Goal: Find specific page/section: Find specific page/section

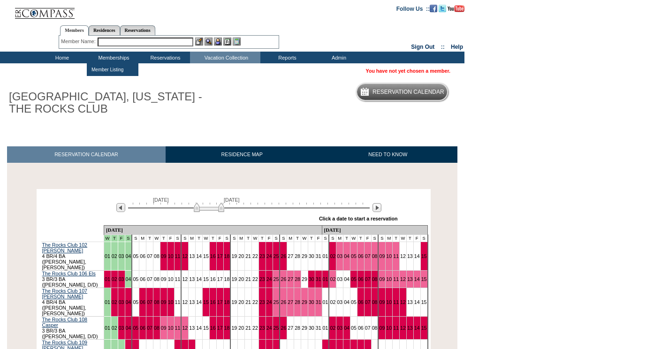
click at [114, 41] on input "text" at bounding box center [146, 42] width 96 height 9
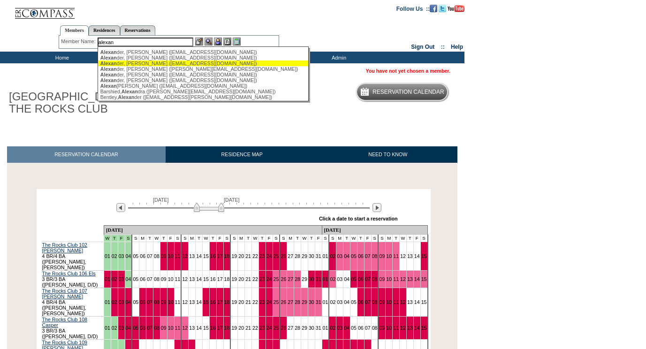
click at [121, 64] on div "[PERSON_NAME] ([EMAIL_ADDRESS][DOMAIN_NAME])" at bounding box center [203, 63] width 206 height 6
type input "[PERSON_NAME] ([EMAIL_ADDRESS][DOMAIN_NAME])"
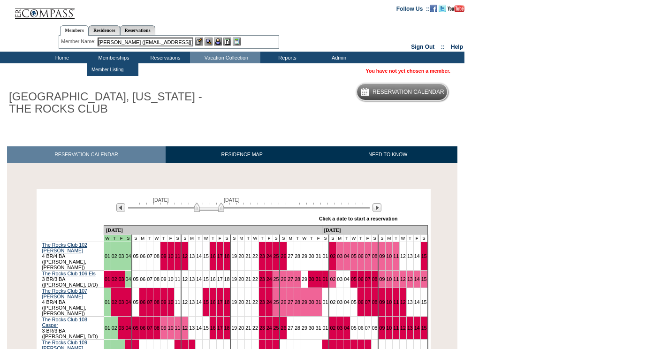
click at [181, 41] on input "[PERSON_NAME] ([EMAIL_ADDRESS][DOMAIN_NAME])" at bounding box center [146, 42] width 96 height 9
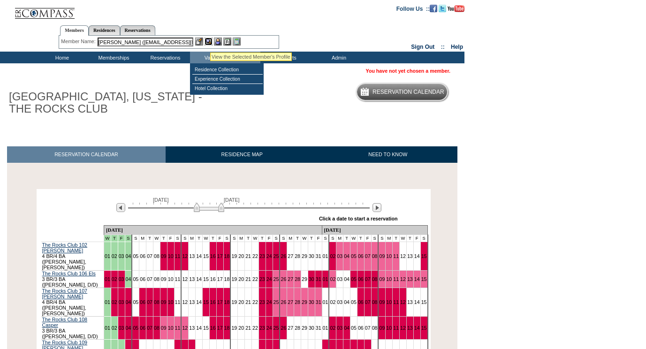
click at [210, 41] on img at bounding box center [208, 42] width 8 height 8
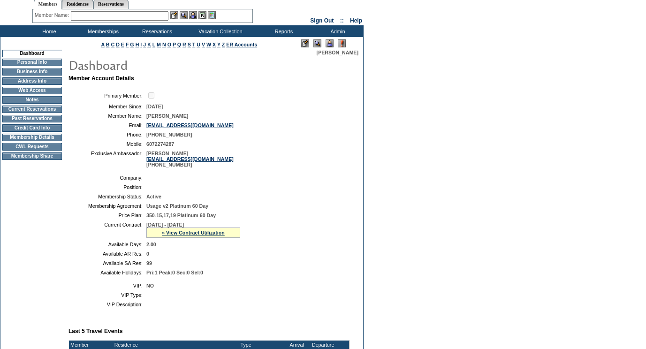
scroll to position [15, 0]
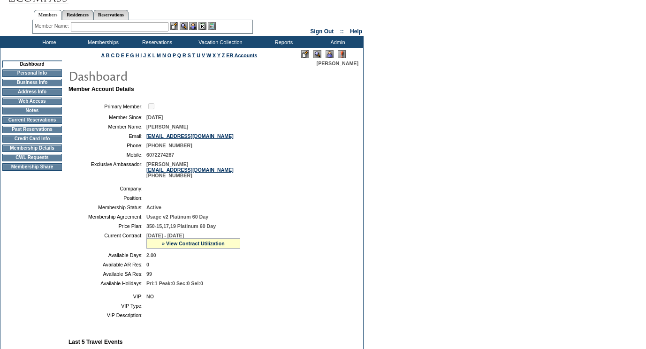
click at [39, 75] on td "Personal Info" at bounding box center [32, 73] width 60 height 8
